Goal: Find specific page/section

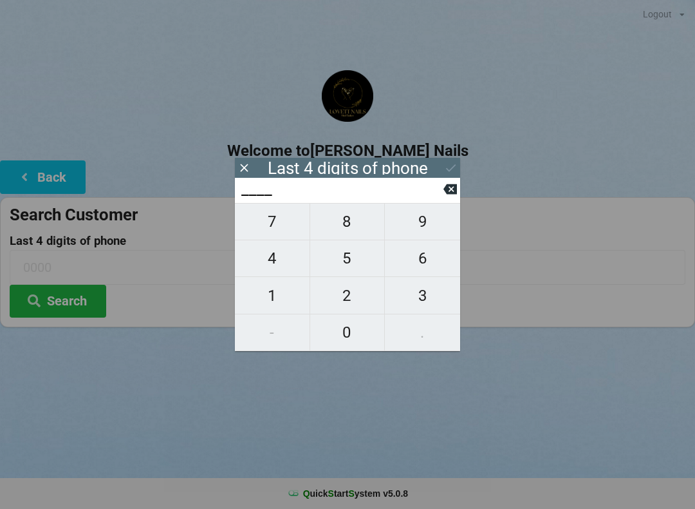
click at [348, 272] on span "5" at bounding box center [347, 258] width 75 height 27
type input "5___"
click at [285, 267] on span "4" at bounding box center [272, 258] width 75 height 27
type input "54__"
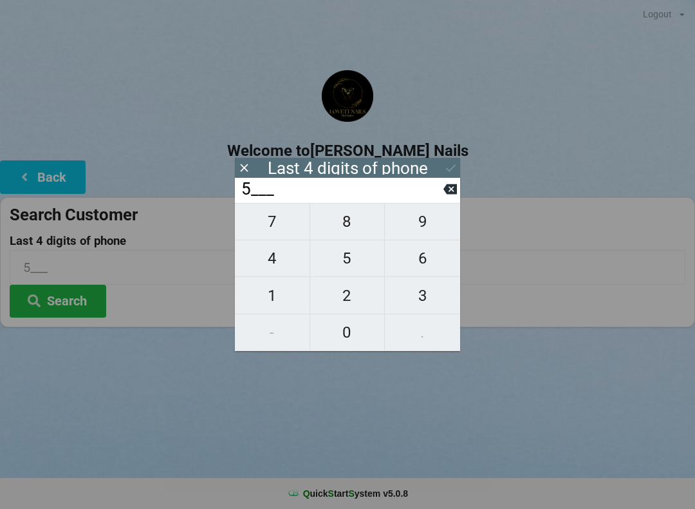
type input "54__"
click at [432, 272] on span "6" at bounding box center [422, 258] width 75 height 27
type input "546_"
click at [346, 233] on span "8" at bounding box center [347, 221] width 75 height 27
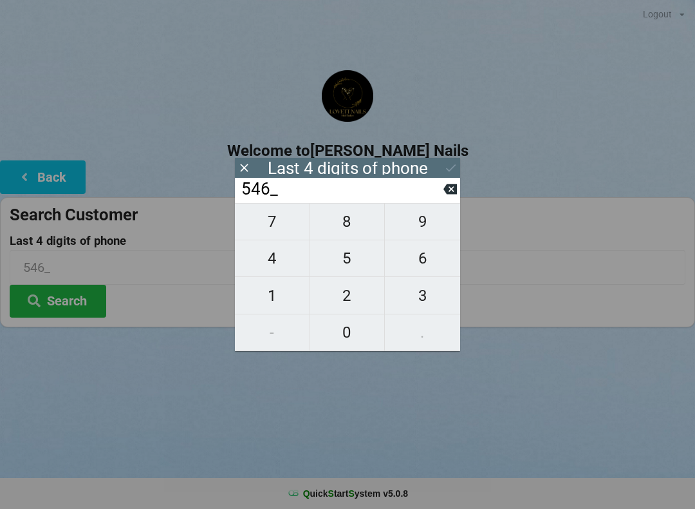
type input "5468"
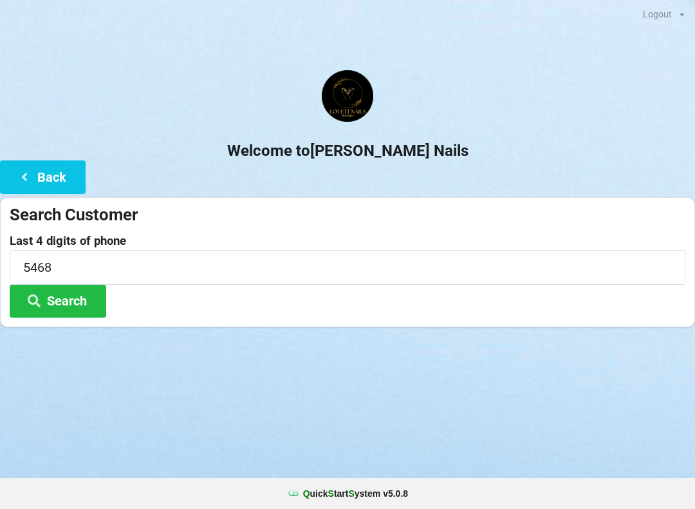
click at [95, 314] on button "Search" at bounding box center [58, 301] width 97 height 33
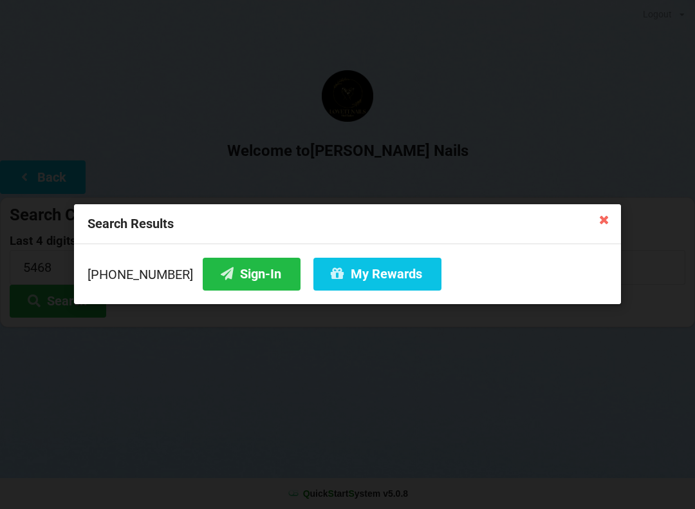
click at [361, 281] on button "My Rewards" at bounding box center [378, 274] width 128 height 33
